Goal: Information Seeking & Learning: Learn about a topic

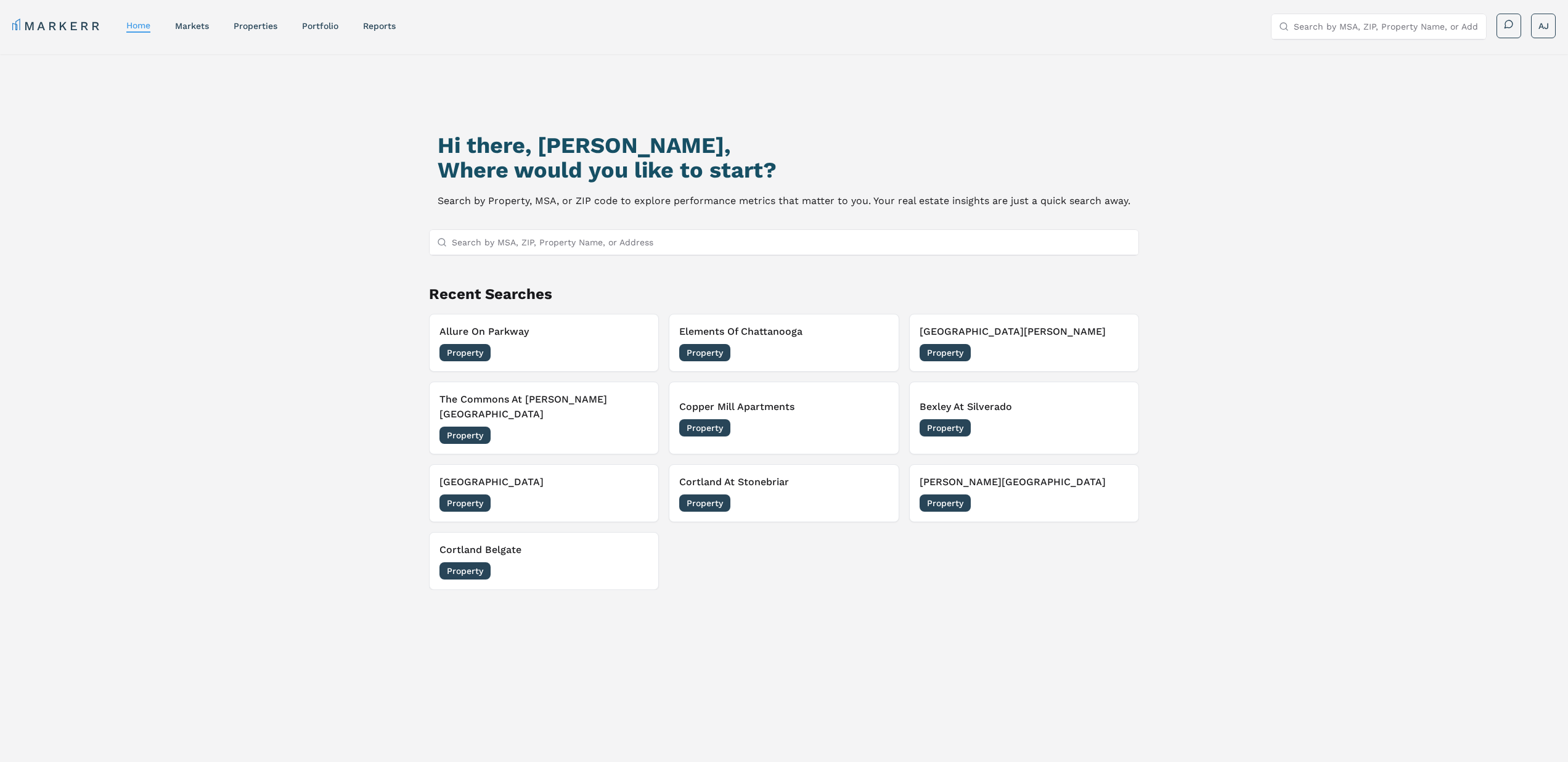
drag, startPoint x: 551, startPoint y: 218, endPoint x: 536, endPoint y: 237, distance: 24.2
click at [549, 220] on div "Hi there, [PERSON_NAME], Where would you like to start? Search by Property, MSA…" at bounding box center [784, 455] width 1098 height 762
click at [533, 240] on input "Search by MSA, ZIP, Property Name, or Address" at bounding box center [791, 242] width 679 height 25
click at [506, 243] on input "azule at spectru" at bounding box center [791, 242] width 679 height 25
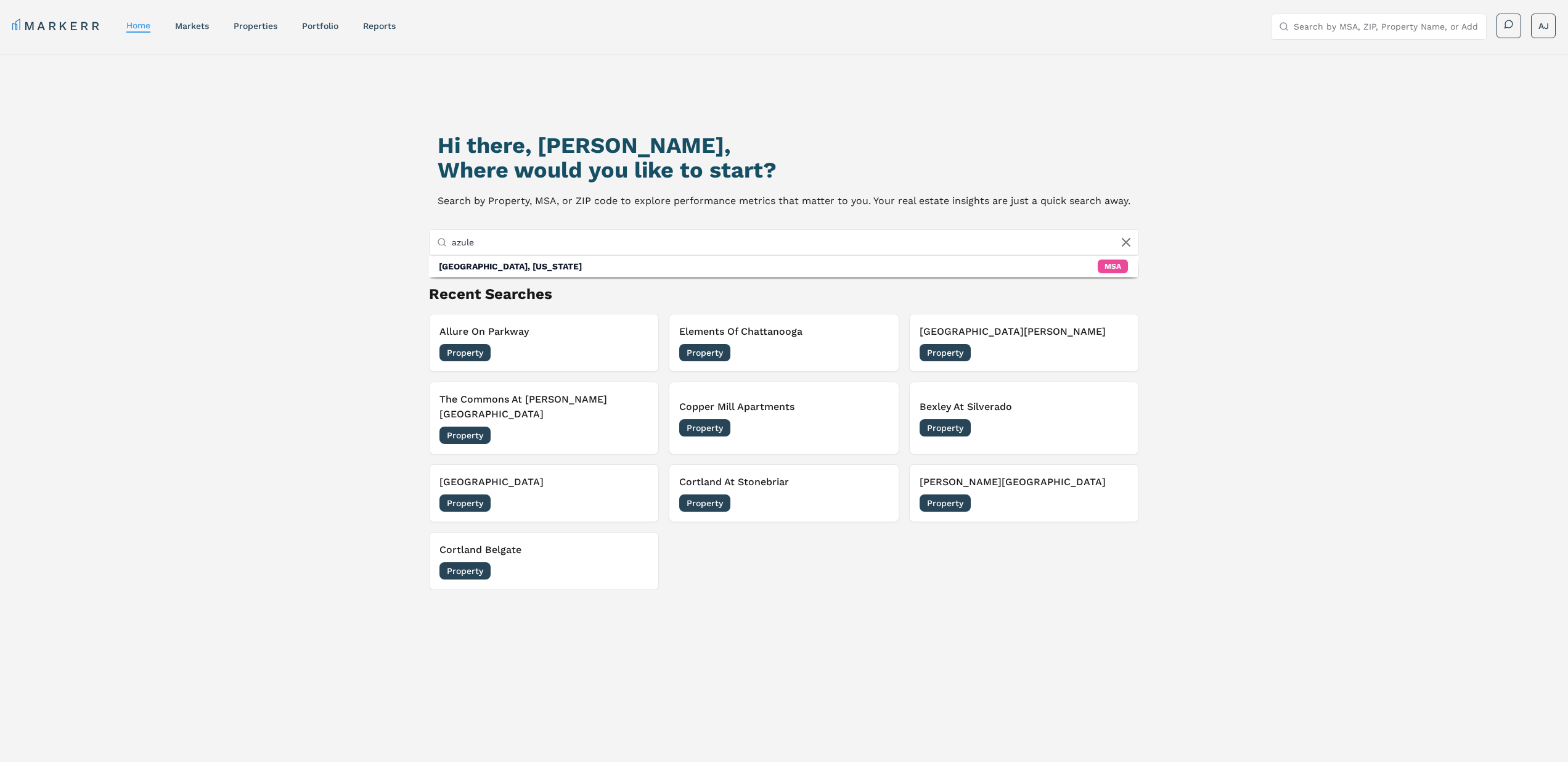
click at [552, 244] on input "azule" at bounding box center [791, 242] width 679 height 25
drag, startPoint x: 552, startPoint y: 244, endPoint x: 562, endPoint y: 242, distance: 10.2
click at [554, 244] on input "azule" at bounding box center [791, 242] width 679 height 25
paste input "Palms on Scottsdale"
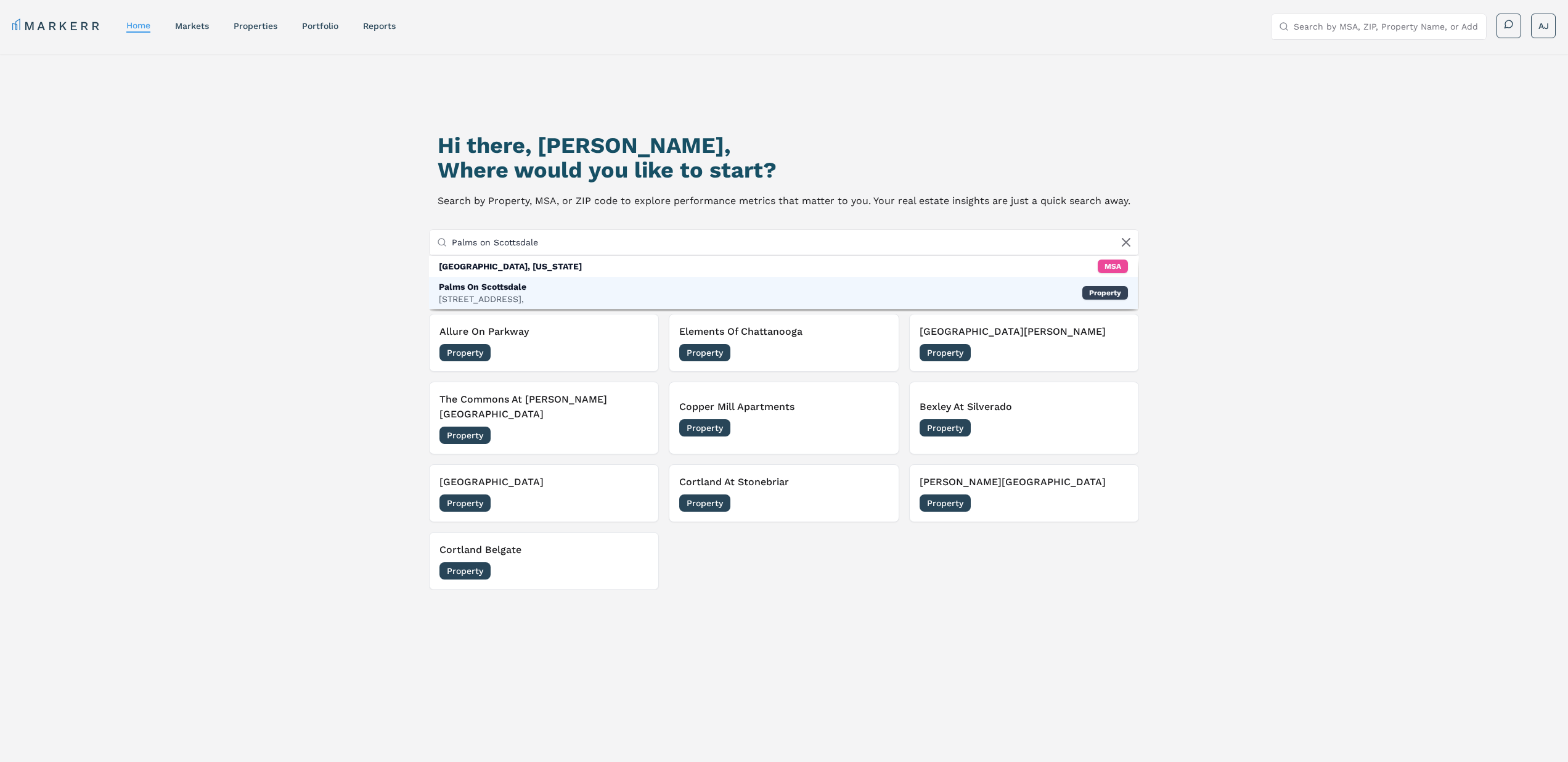
type input "Palms on Scottsdale"
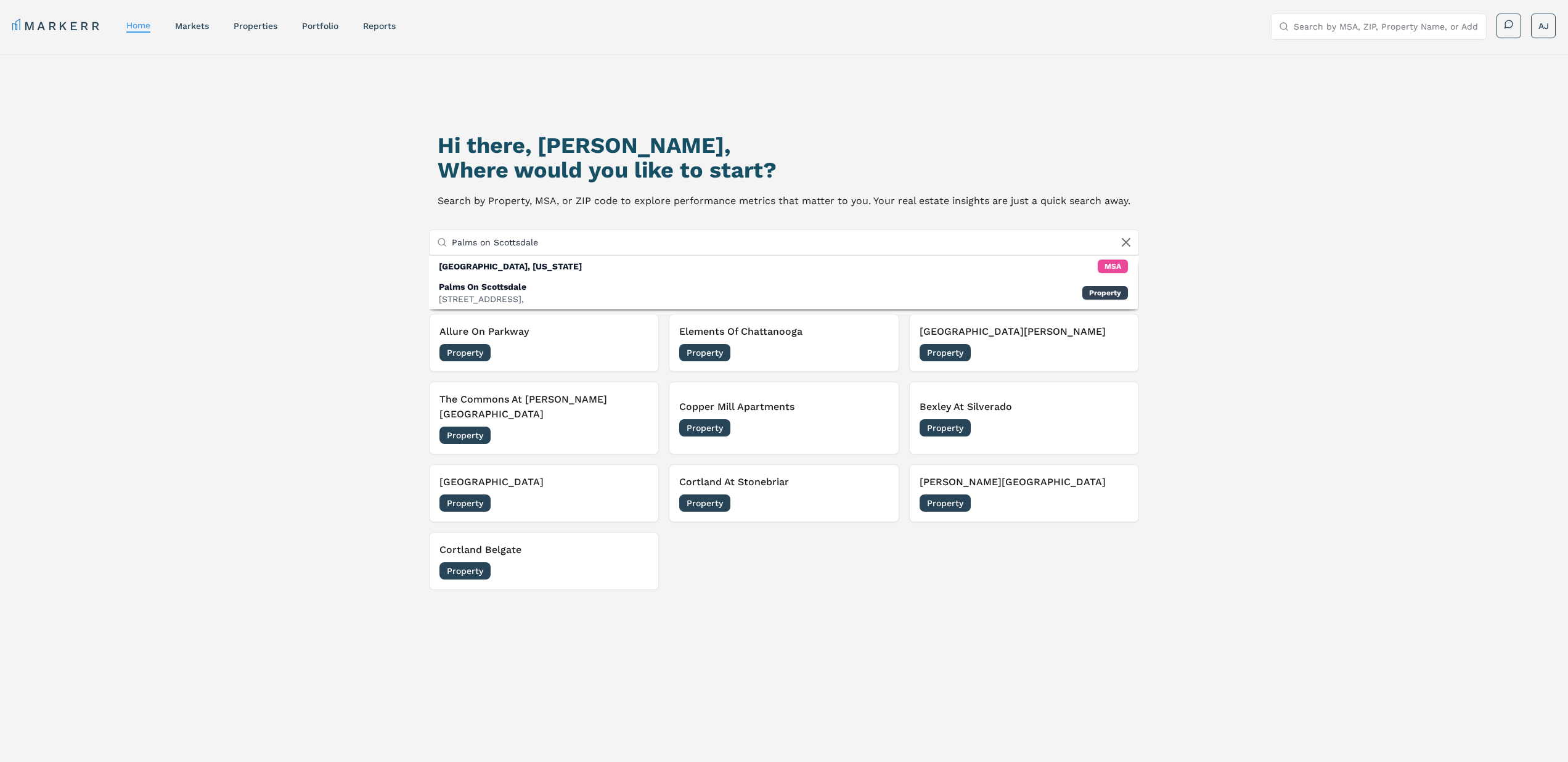
click at [546, 289] on div "Palms On [GEOGRAPHIC_DATA] [STREET_ADDRESS], Property" at bounding box center [783, 293] width 709 height 32
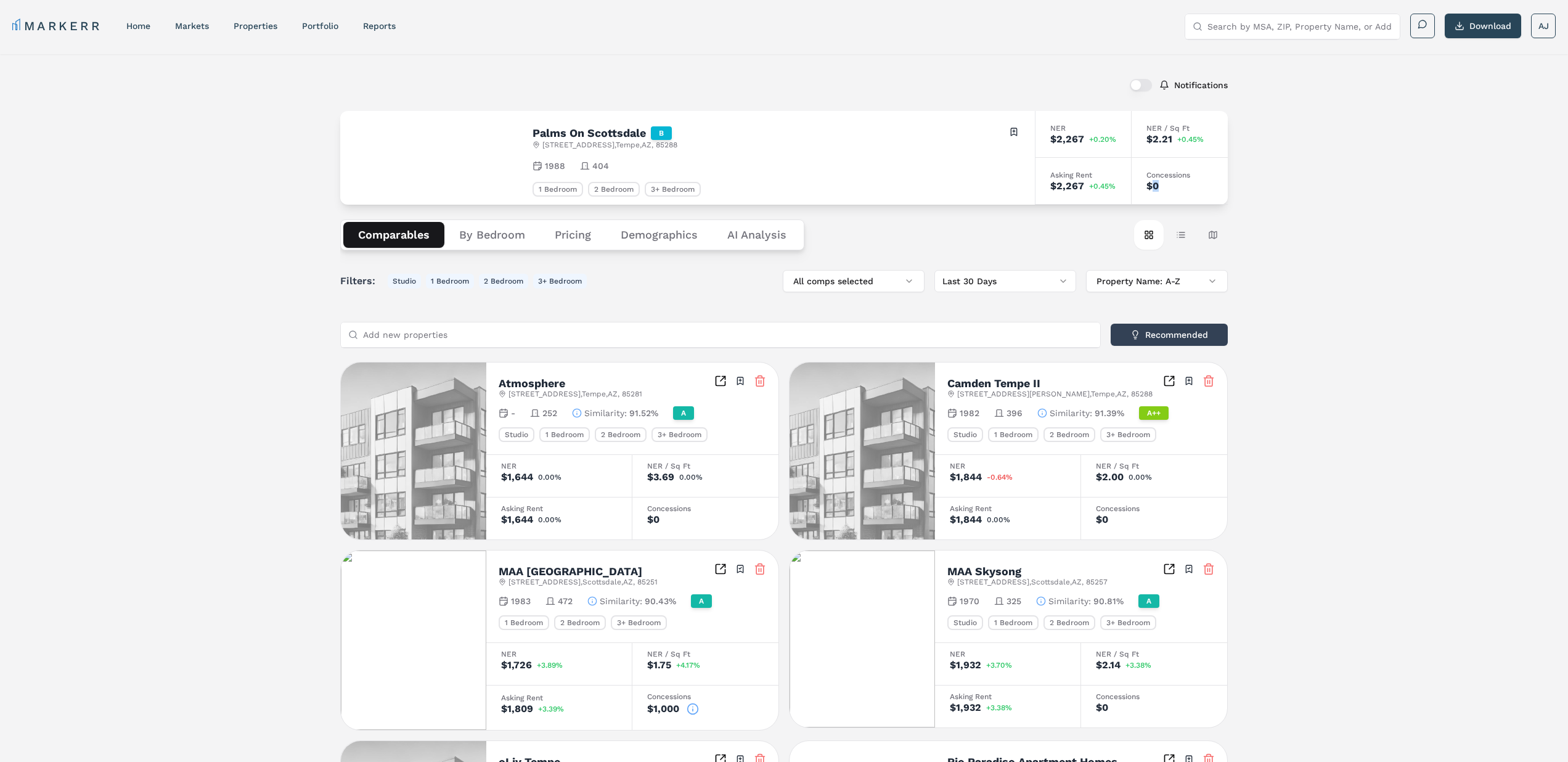
drag, startPoint x: 1181, startPoint y: 189, endPoint x: 1151, endPoint y: 182, distance: 30.8
click at [1151, 182] on div "$0" at bounding box center [1180, 186] width 66 height 10
click at [565, 130] on h2 "Palms On Scottsdale" at bounding box center [589, 133] width 113 height 11
drag, startPoint x: 565, startPoint y: 130, endPoint x: 582, endPoint y: 132, distance: 17.1
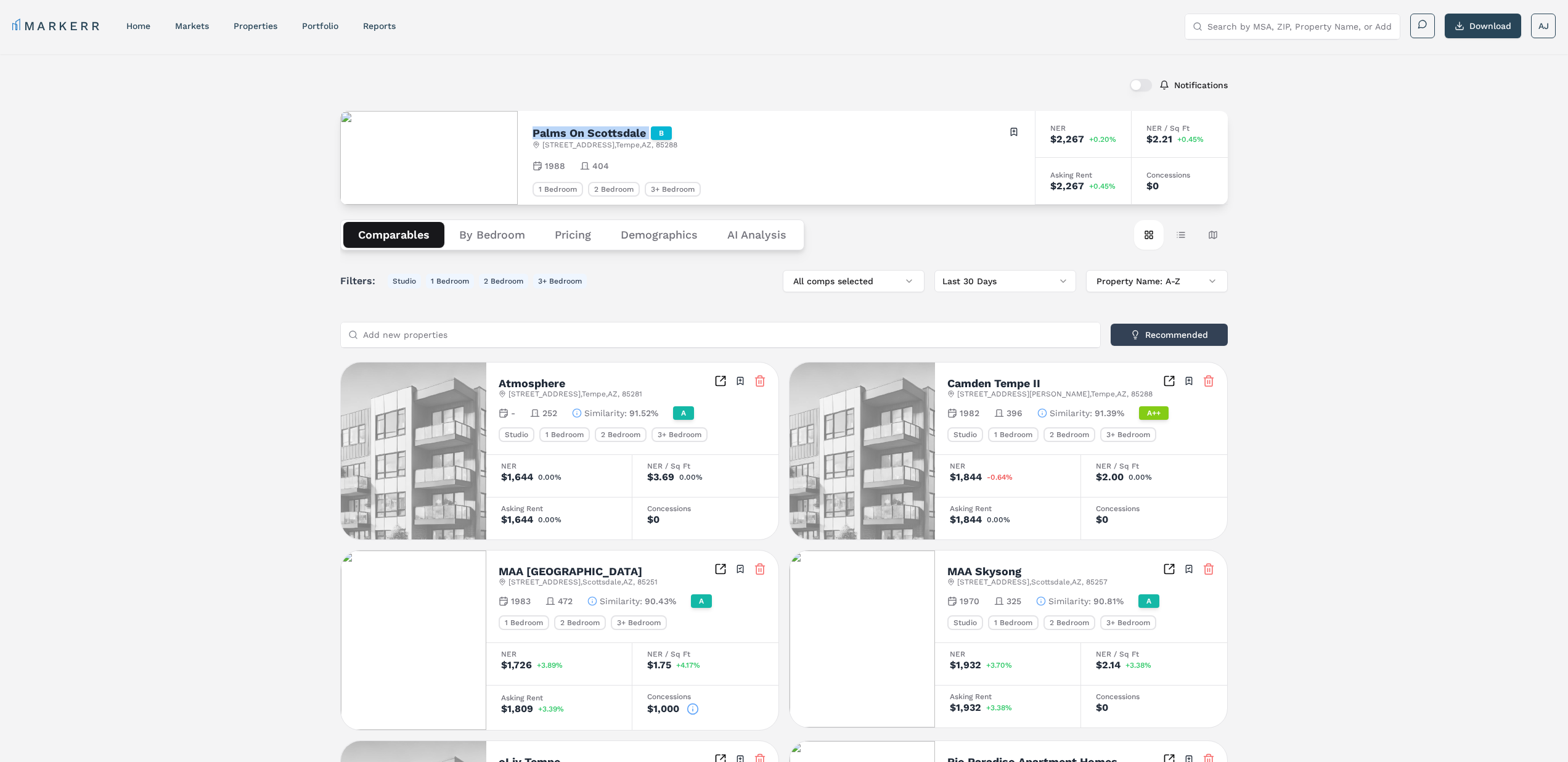
click at [565, 131] on h2 "Palms On Scottsdale" at bounding box center [589, 133] width 113 height 11
copy h2 "Palms On Scottsdale"
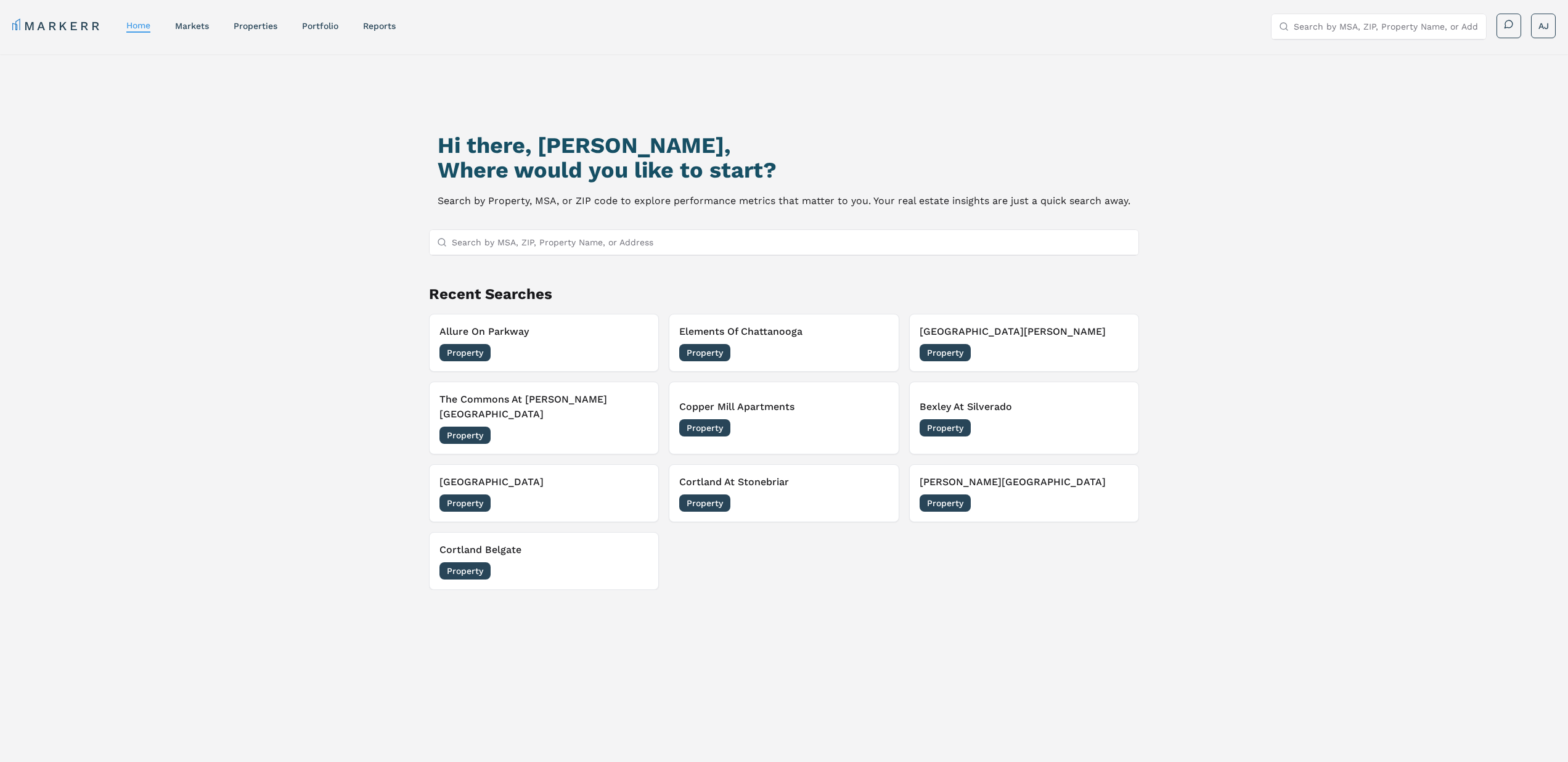
click at [580, 237] on input "Search by MSA, ZIP, Property Name, or Address" at bounding box center [791, 242] width 679 height 25
paste input "Trails at SanTan"
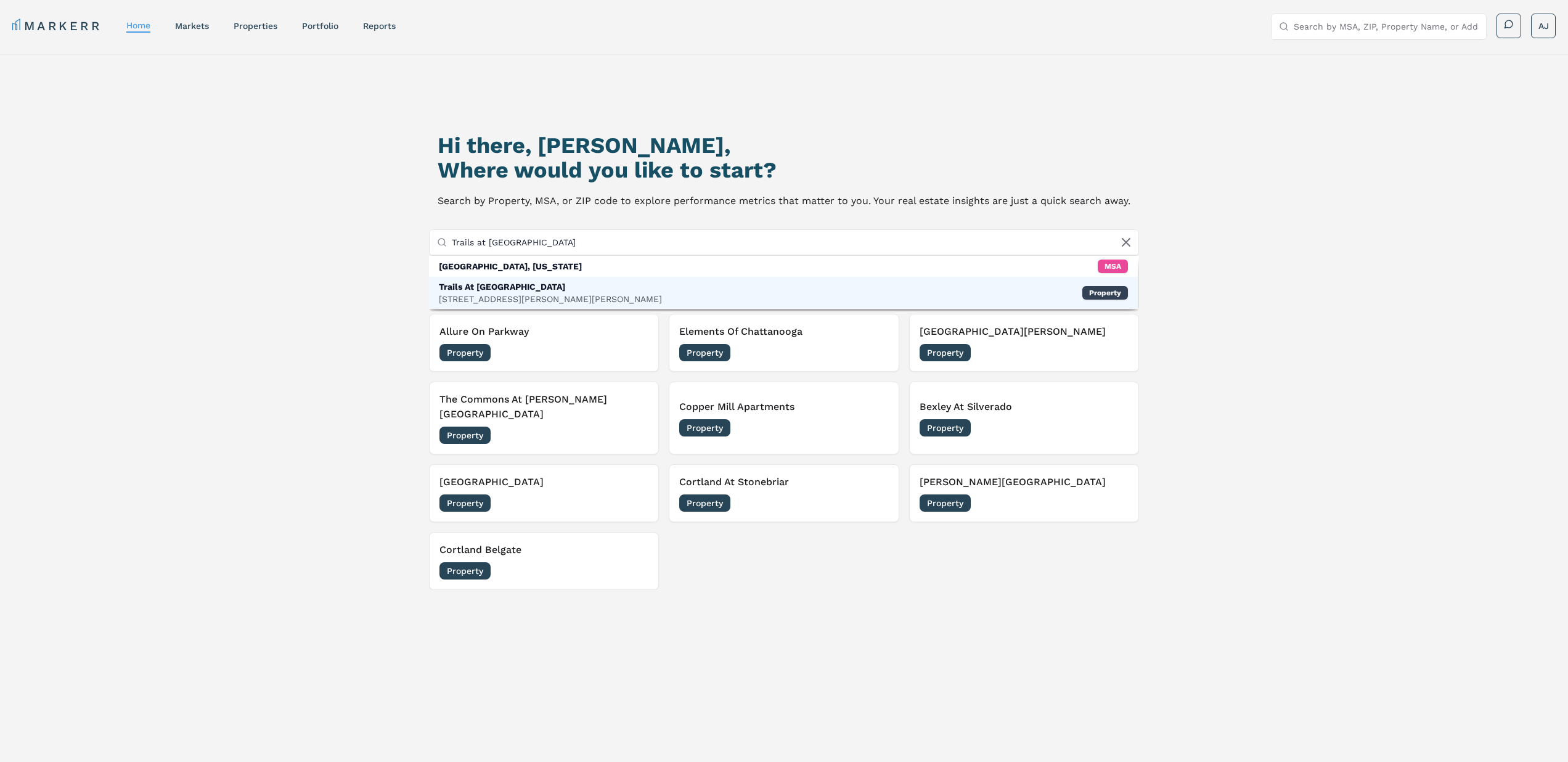
type input "Trails at SanTan"
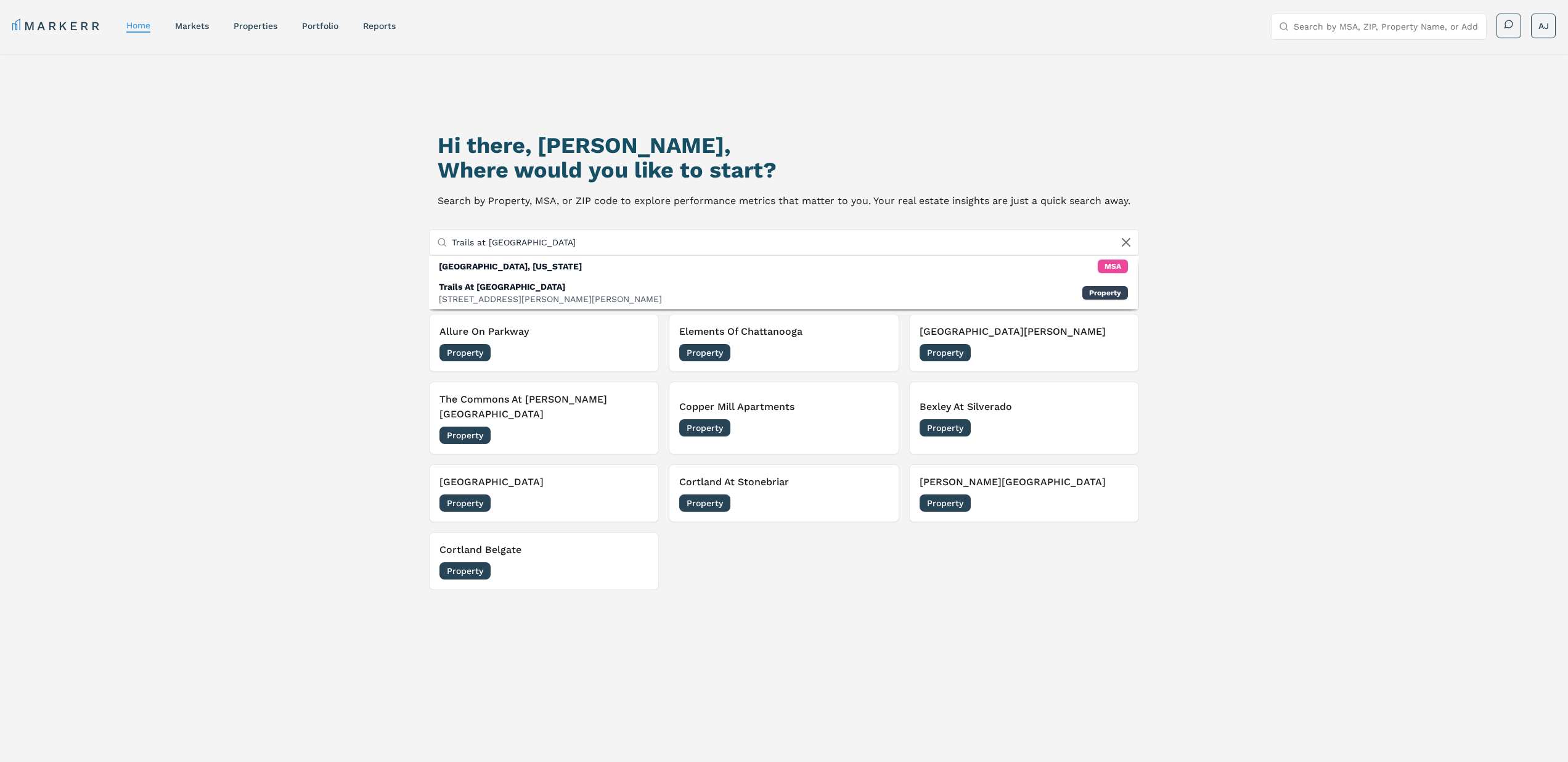
click at [537, 290] on div "Trails At Santan" at bounding box center [550, 286] width 223 height 12
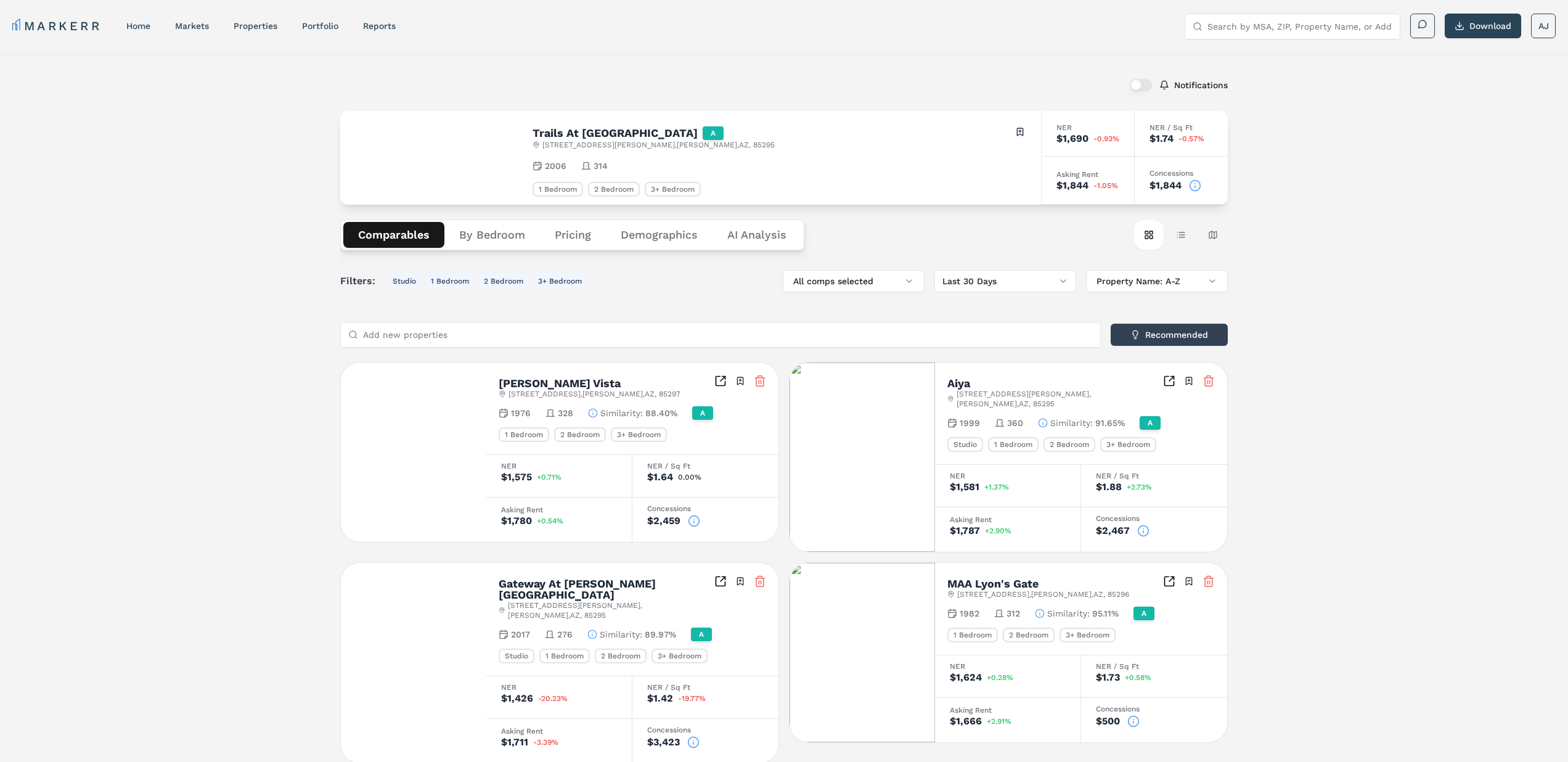
click at [1199, 186] on icon at bounding box center [1194, 185] width 12 height 12
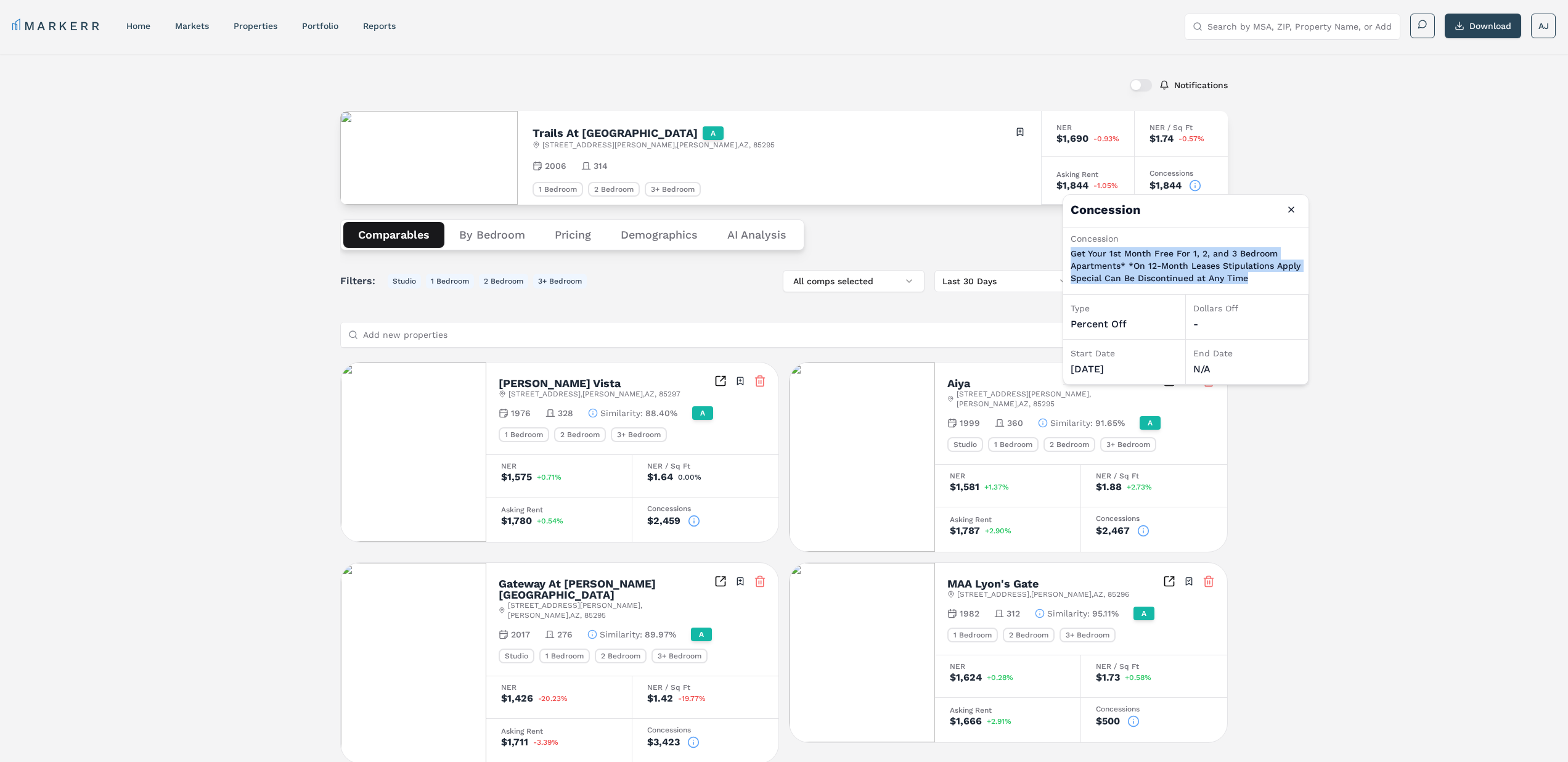
drag, startPoint x: 1252, startPoint y: 280, endPoint x: 1063, endPoint y: 258, distance: 190.3
click at [1063, 258] on div "Concession Get Your 1st Month Free For 1, 2, and 3 Bedroom Apartments* *On 12-M…" at bounding box center [1185, 260] width 246 height 67
click at [1093, 371] on div "08/04/2025" at bounding box center [1124, 369] width 108 height 15
click at [1099, 372] on div "08/04/2025" at bounding box center [1124, 369] width 108 height 15
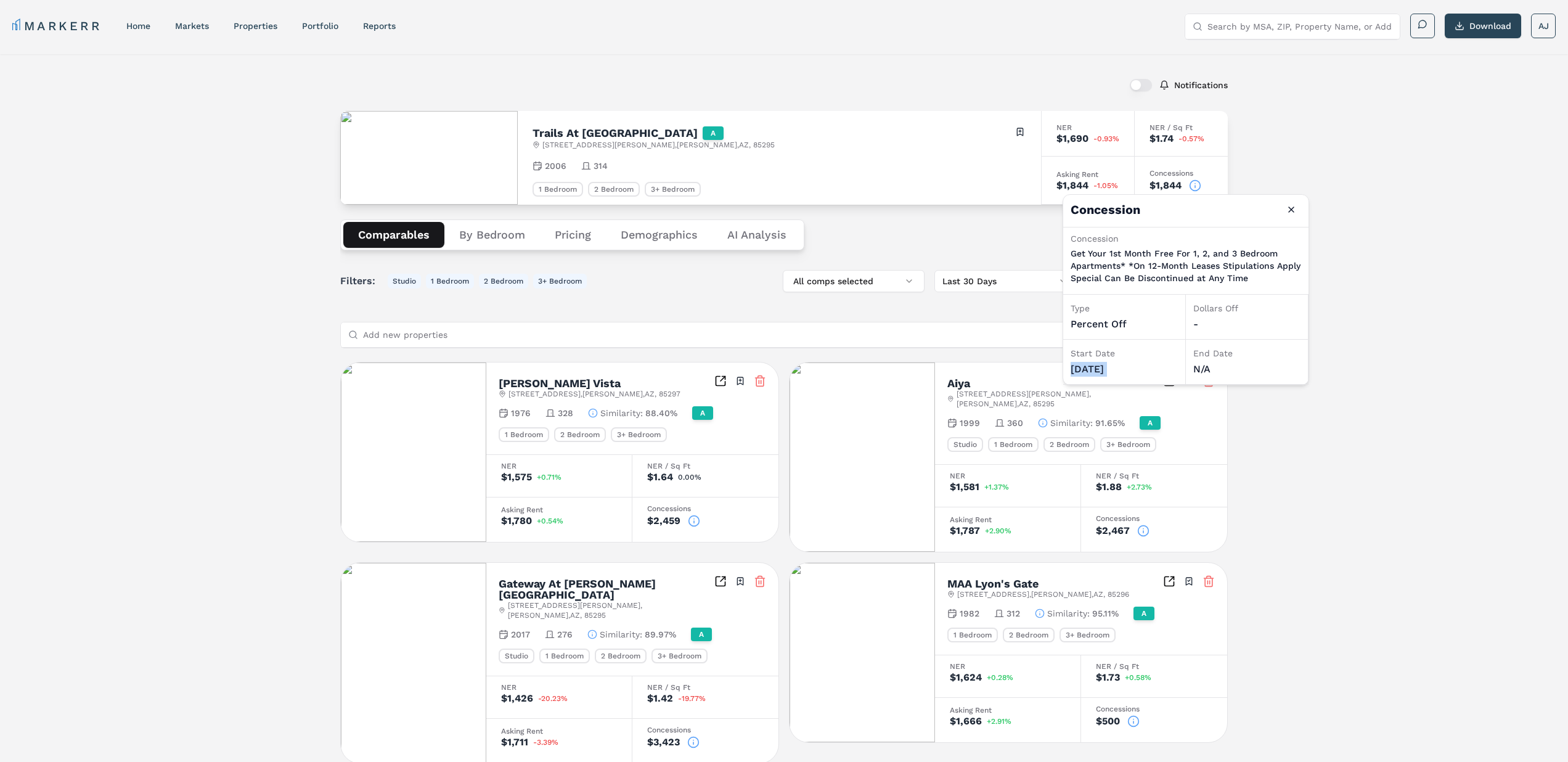
click at [1099, 372] on div "08/04/2025" at bounding box center [1124, 369] width 108 height 15
click at [1091, 371] on div "08/04/2025" at bounding box center [1124, 369] width 108 height 15
click at [1233, 25] on input "Search by MSA, ZIP, Property Name, or Address" at bounding box center [1299, 26] width 185 height 25
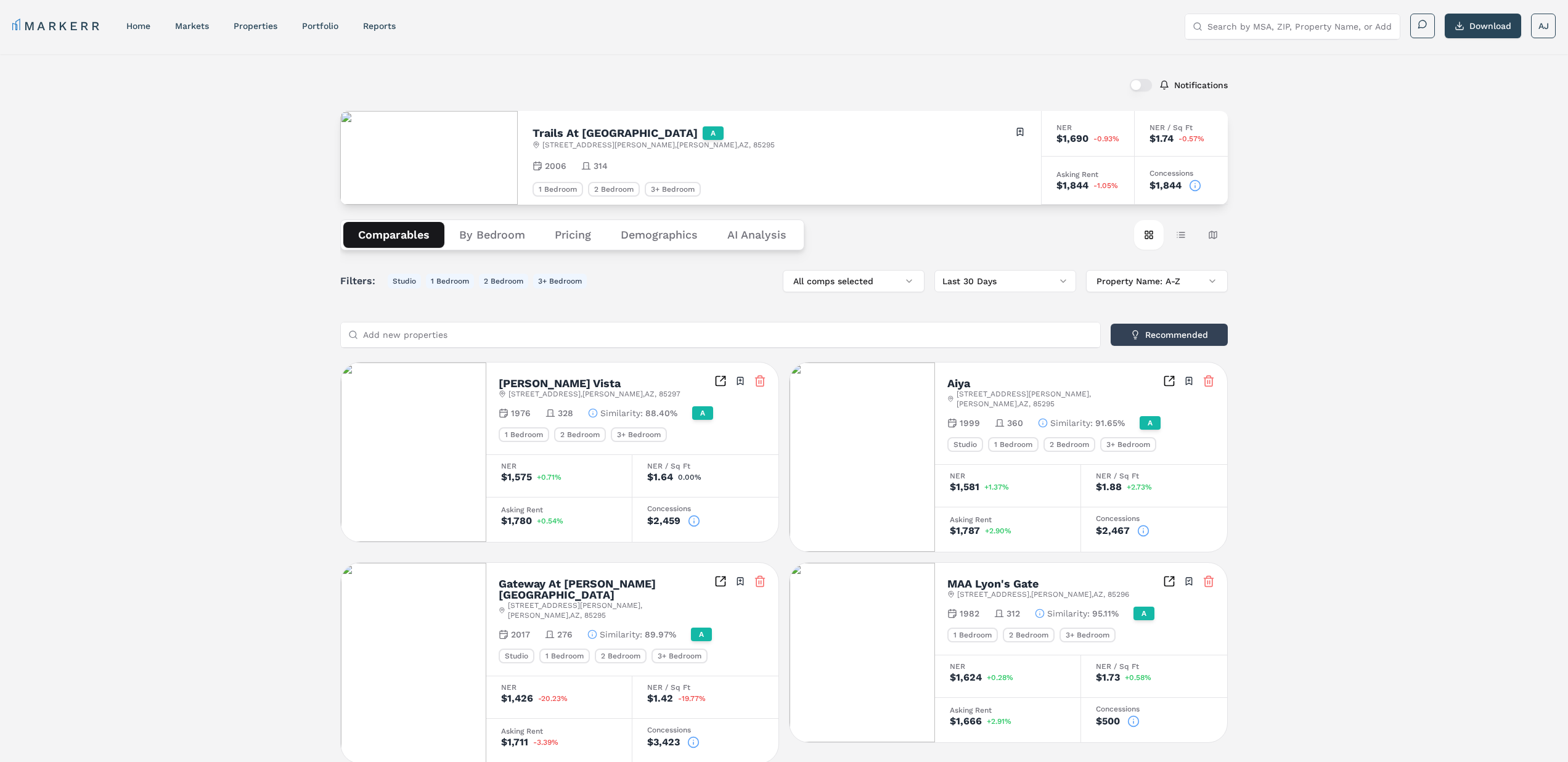
paste input "Amberleigh Ridge"
type input "Amberleigh Ridge"
click at [1250, 71] on div "Amberleigh Ridge" at bounding box center [1239, 70] width 88 height 12
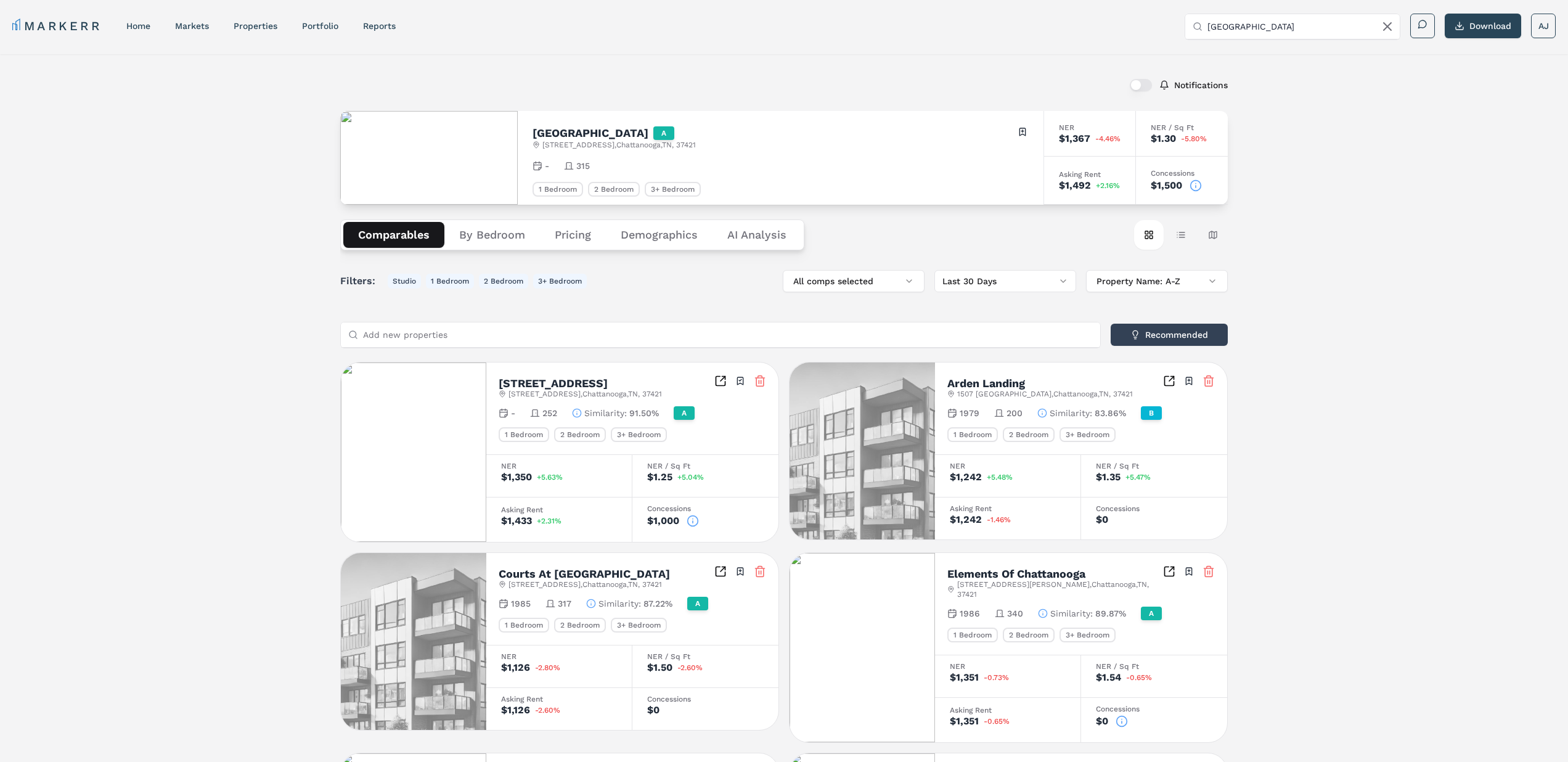
click at [1197, 187] on icon at bounding box center [1195, 185] width 12 height 12
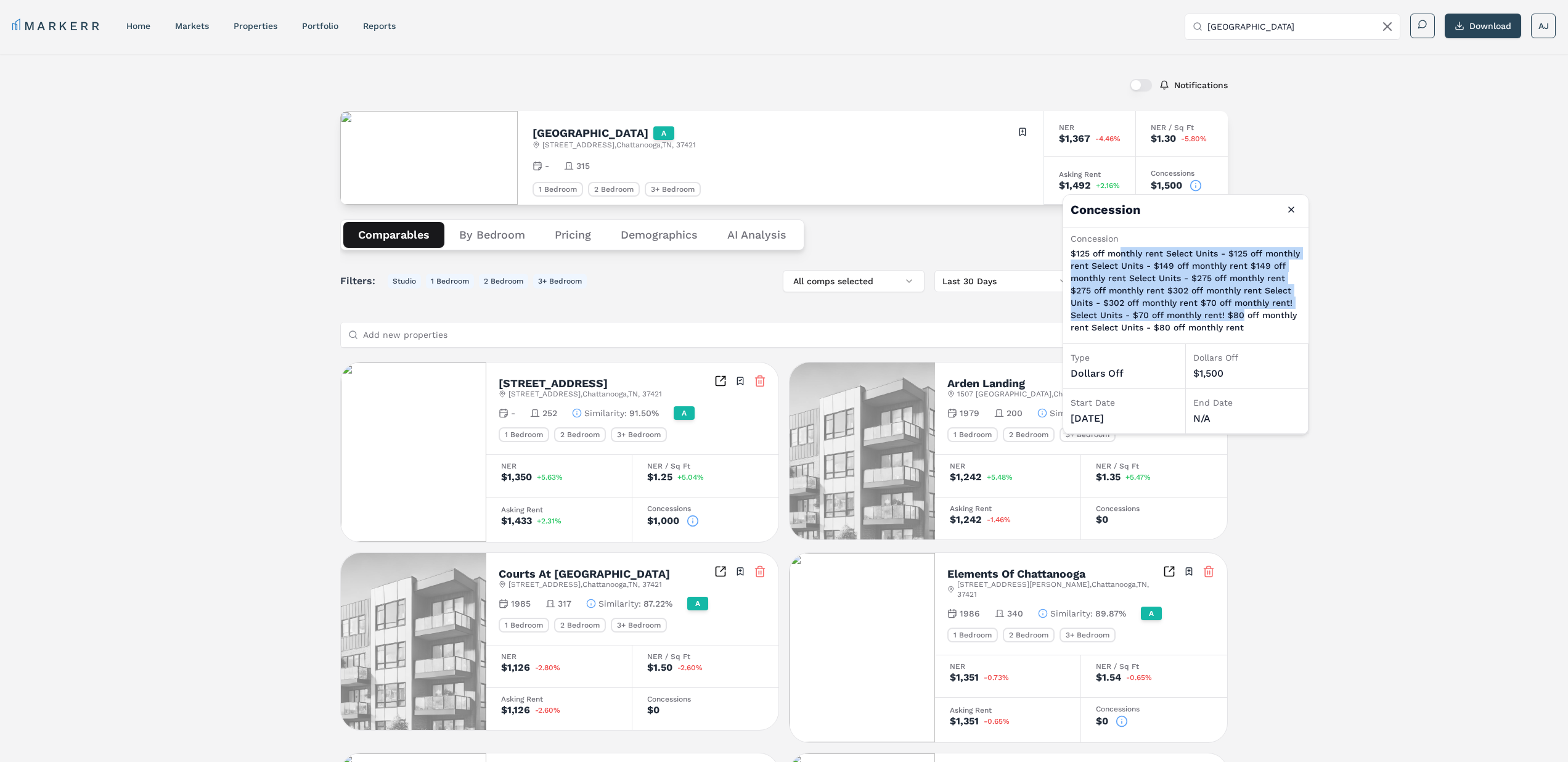
drag, startPoint x: 1240, startPoint y: 317, endPoint x: 1120, endPoint y: 249, distance: 137.9
click at [1120, 249] on p "$125 off monthly rent Select Units - $125 off monthly rent Select Units - $149 …" at bounding box center [1185, 291] width 231 height 87
click at [1204, 283] on p "$125 off monthly rent Select Units - $125 off monthly rent Select Units - $149 …" at bounding box center [1185, 291] width 231 height 87
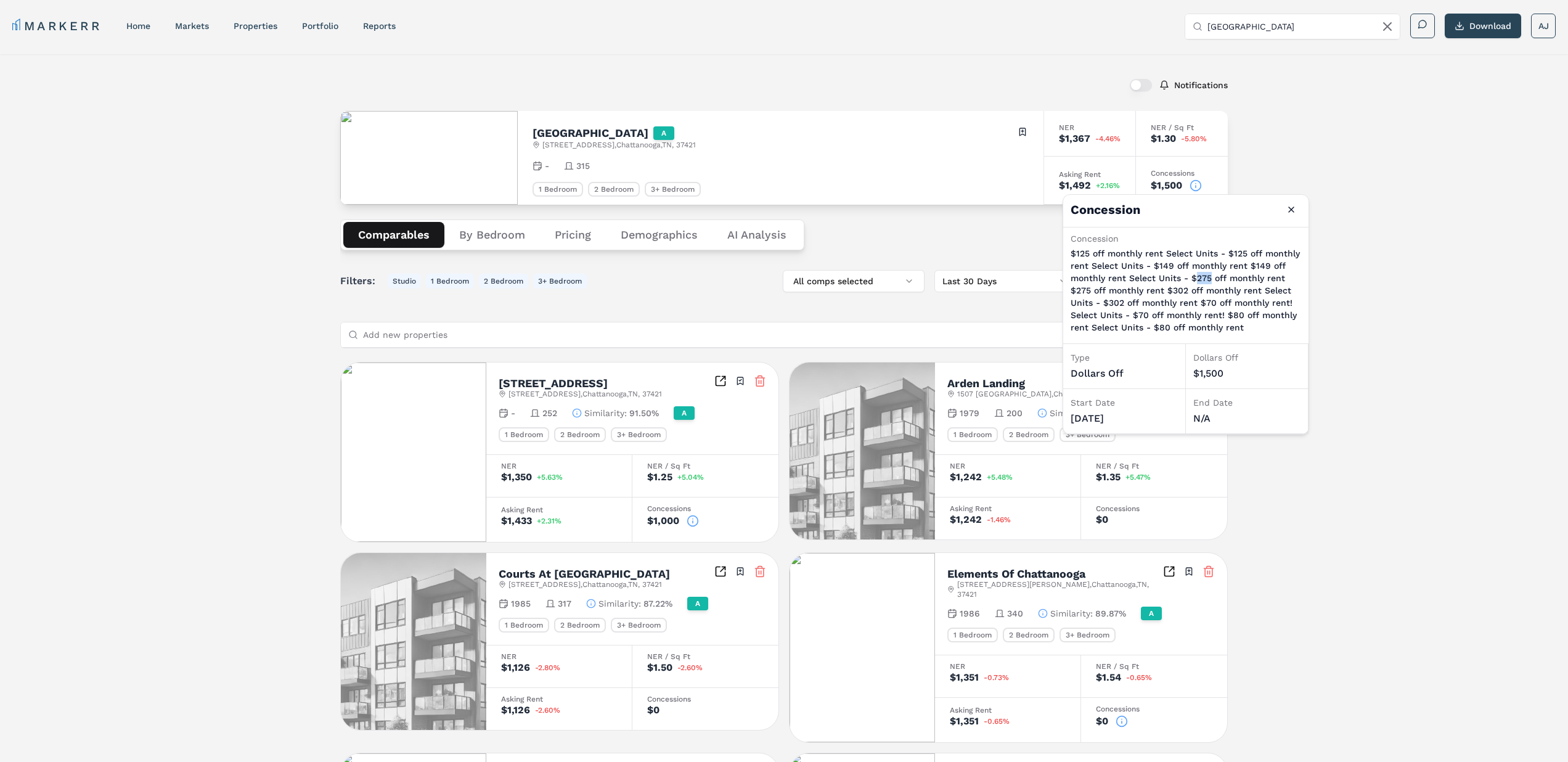
click at [1204, 283] on p "$125 off monthly rent Select Units - $125 off monthly rent Select Units - $149 …" at bounding box center [1185, 291] width 231 height 87
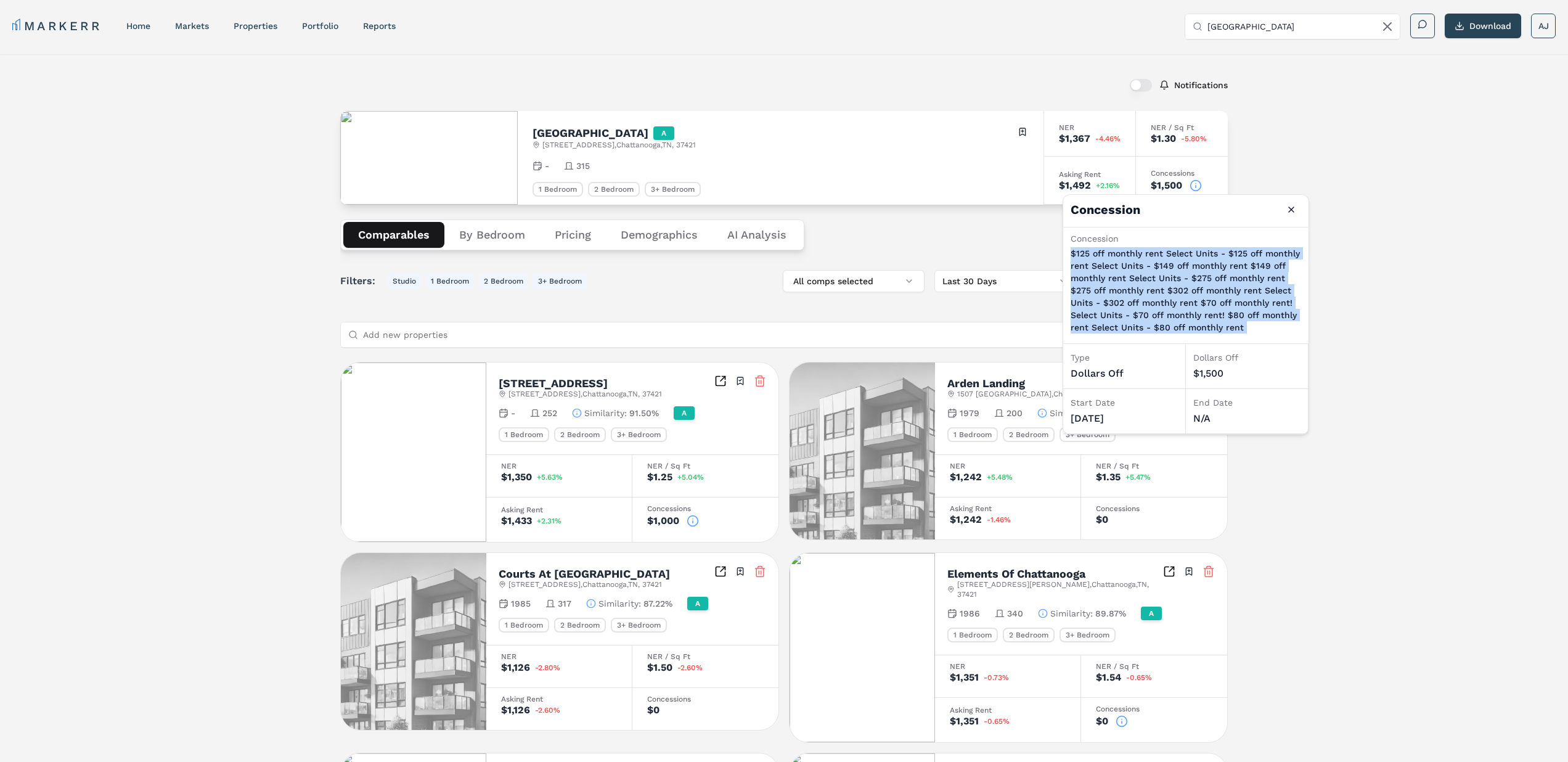
click at [1204, 283] on p "$125 off monthly rent Select Units - $125 off monthly rent Select Units - $149 …" at bounding box center [1185, 291] width 231 height 87
click at [1293, 214] on button "Close" at bounding box center [1291, 209] width 19 height 19
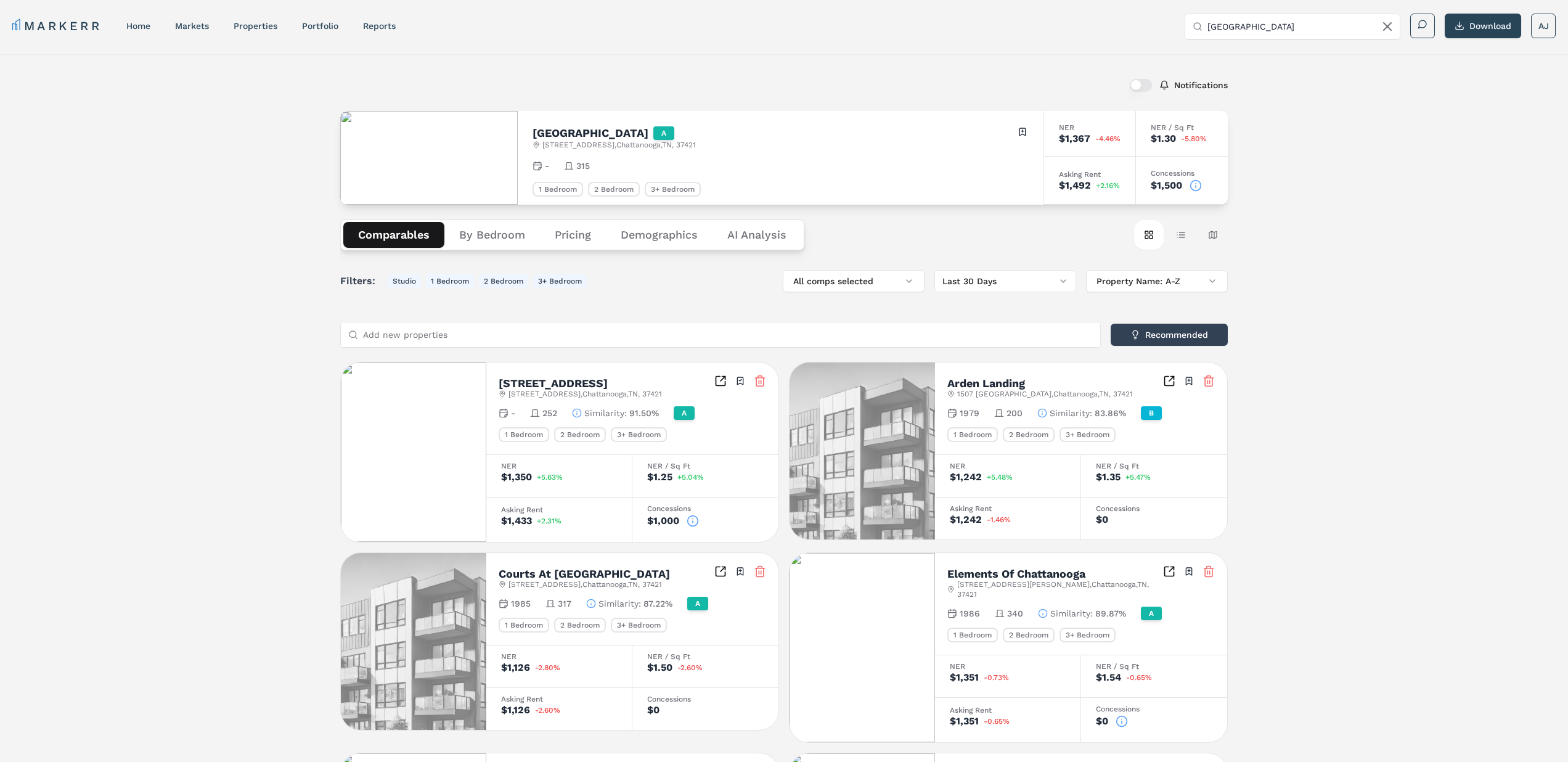
click at [567, 137] on h2 "Amberleigh Ridge" at bounding box center [591, 133] width 116 height 11
copy h2 "Amberleigh Ridge"
click at [1195, 188] on icon at bounding box center [1195, 187] width 0 height 2
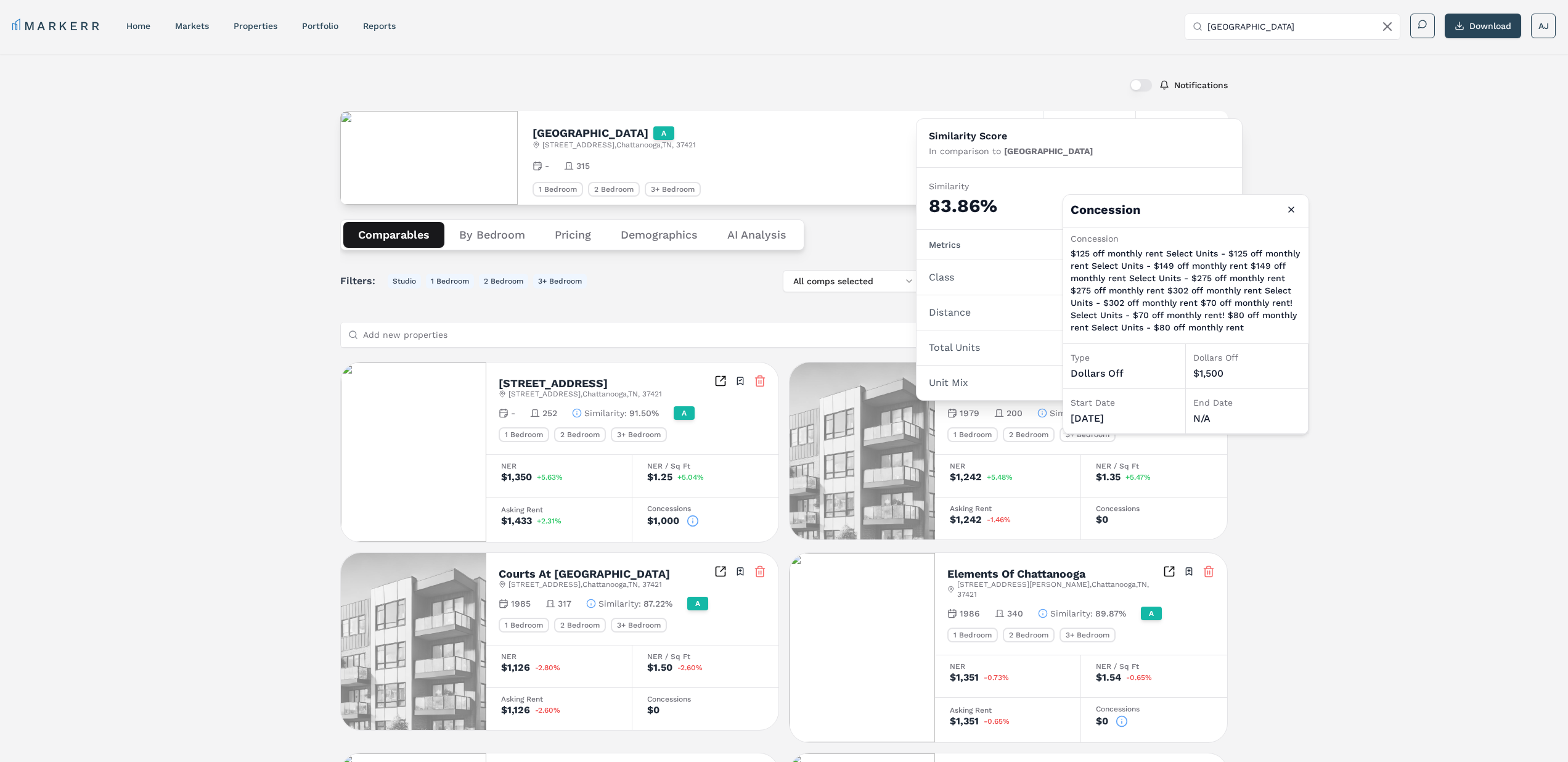
drag, startPoint x: 1126, startPoint y: 413, endPoint x: 1093, endPoint y: 415, distance: 33.1
click at [1093, 415] on div "08/12/2025" at bounding box center [1124, 419] width 108 height 15
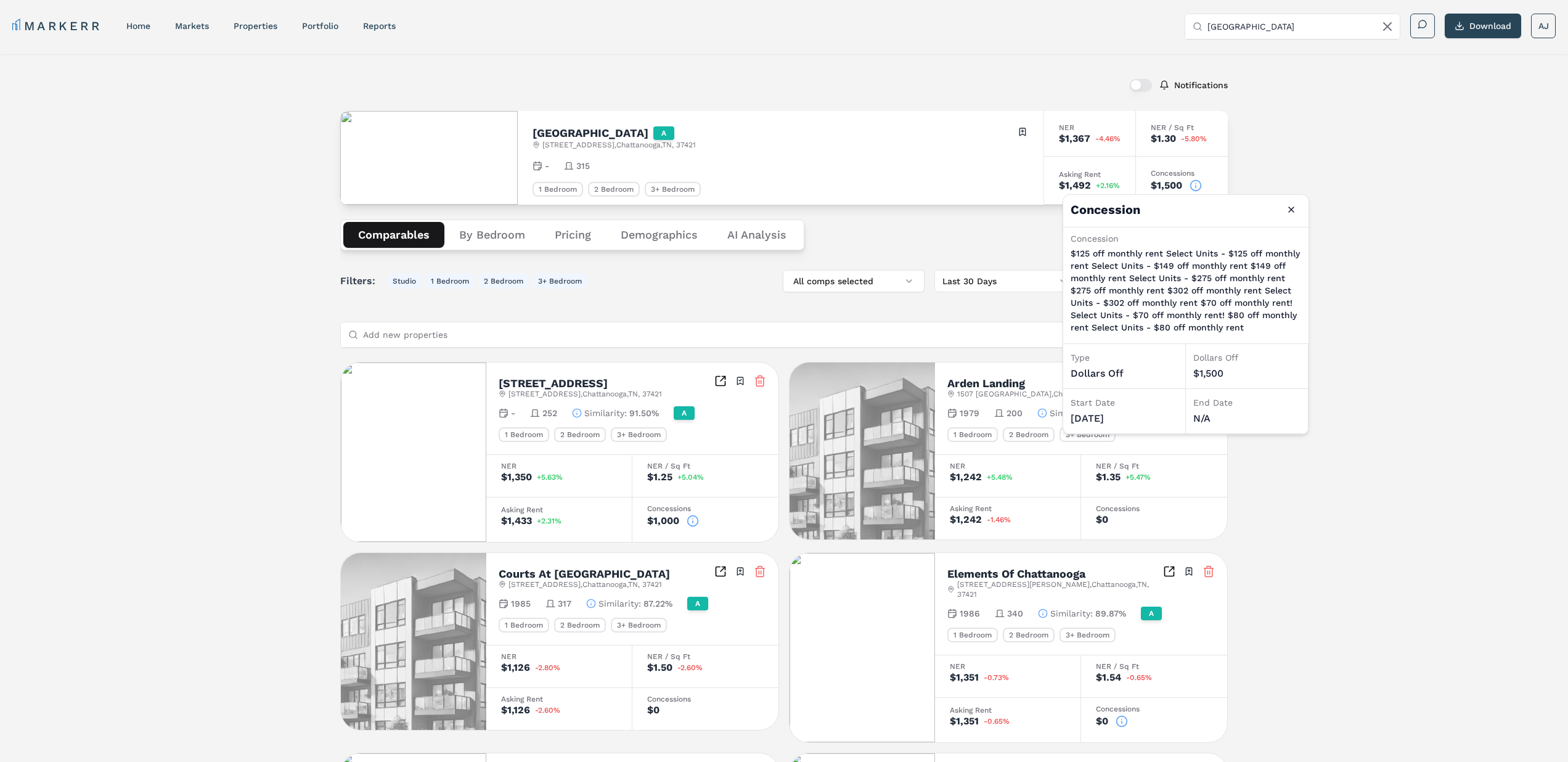
click at [1093, 415] on div "08/12/2025" at bounding box center [1124, 419] width 108 height 15
click at [914, 207] on div "Comparables By Bedroom Pricing Demographics AI Analysis Card view Table view Ma…" at bounding box center [784, 235] width 888 height 61
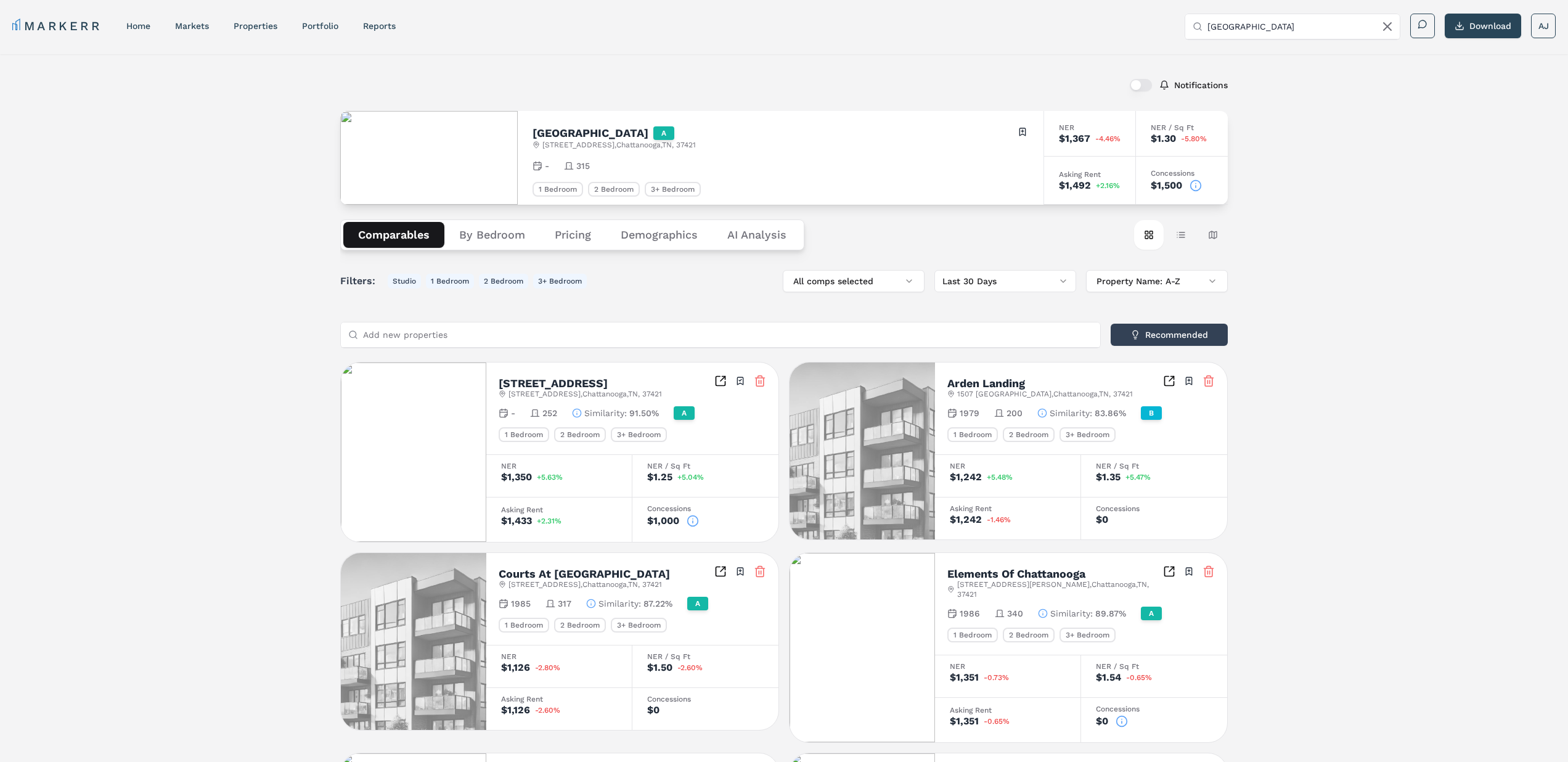
click at [1191, 185] on icon at bounding box center [1195, 185] width 12 height 12
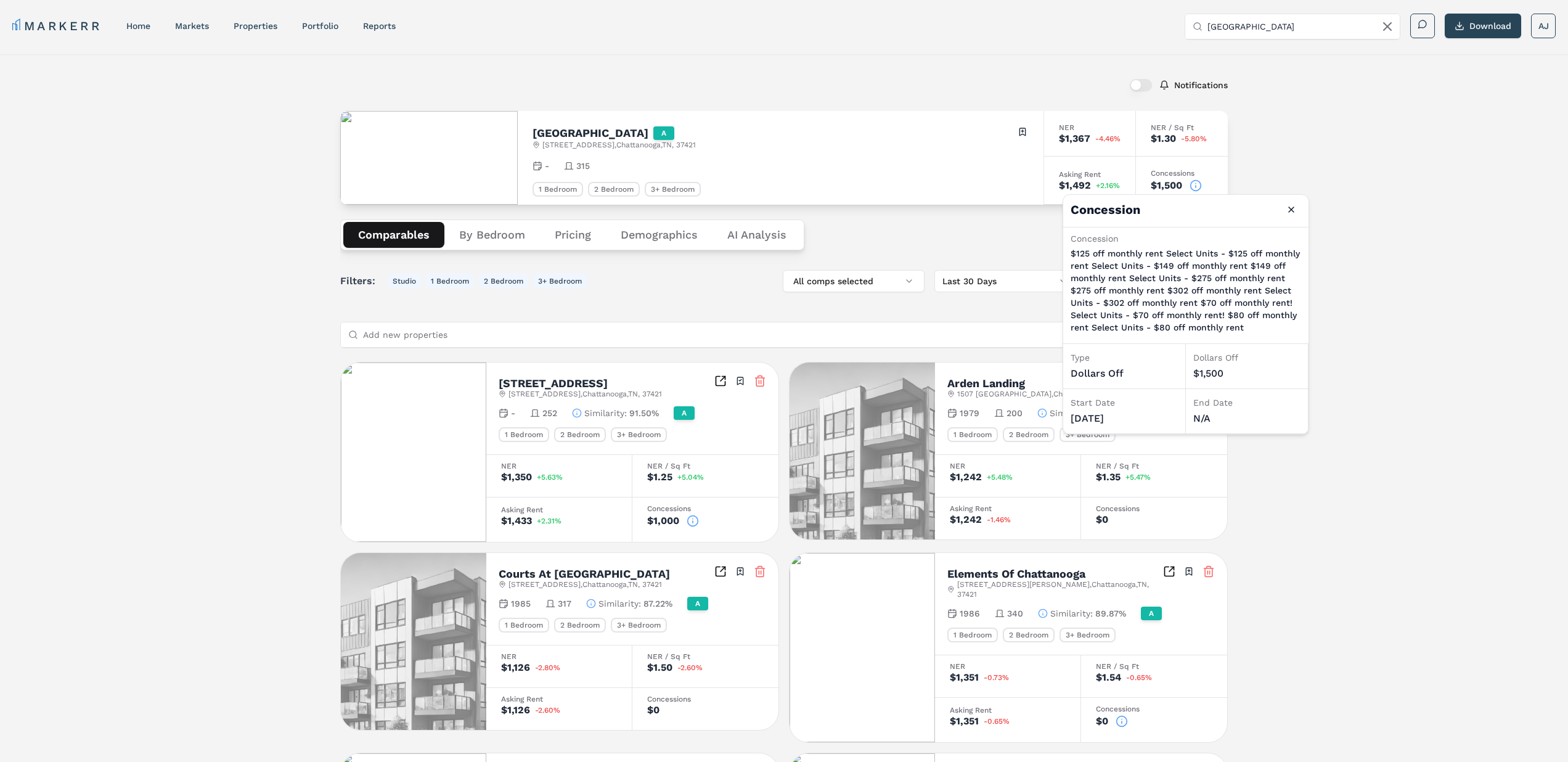
drag, startPoint x: 955, startPoint y: 212, endPoint x: 974, endPoint y: 215, distance: 19.2
click at [955, 211] on div "Comparables By Bedroom Pricing Demographics AI Analysis Card view Table view Ma…" at bounding box center [784, 235] width 888 height 61
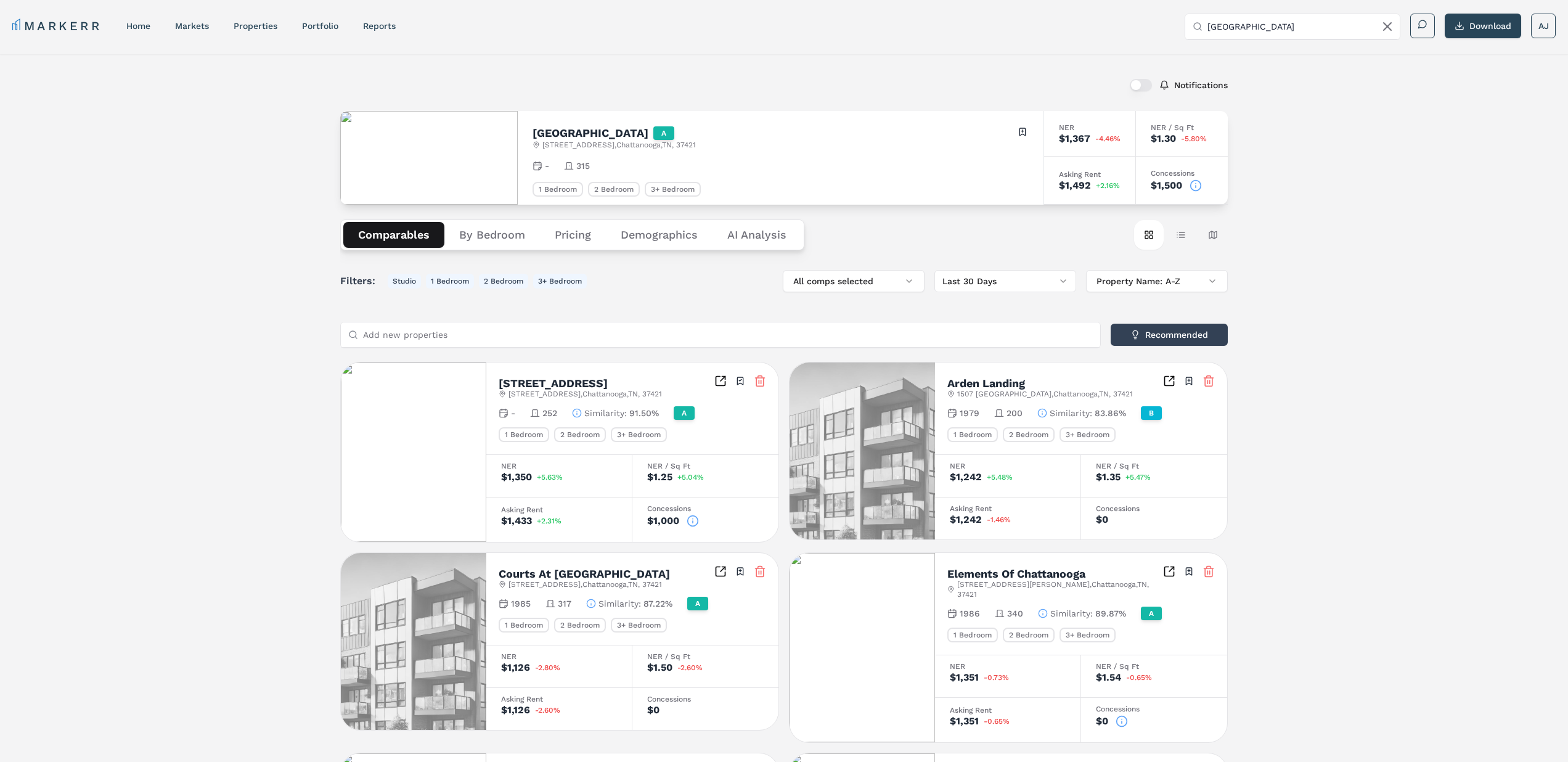
drag, startPoint x: 544, startPoint y: 134, endPoint x: 479, endPoint y: 74, distance: 88.5
click at [543, 133] on h2 "Amberleigh Ridge" at bounding box center [591, 133] width 116 height 11
